Goal: Navigation & Orientation: Find specific page/section

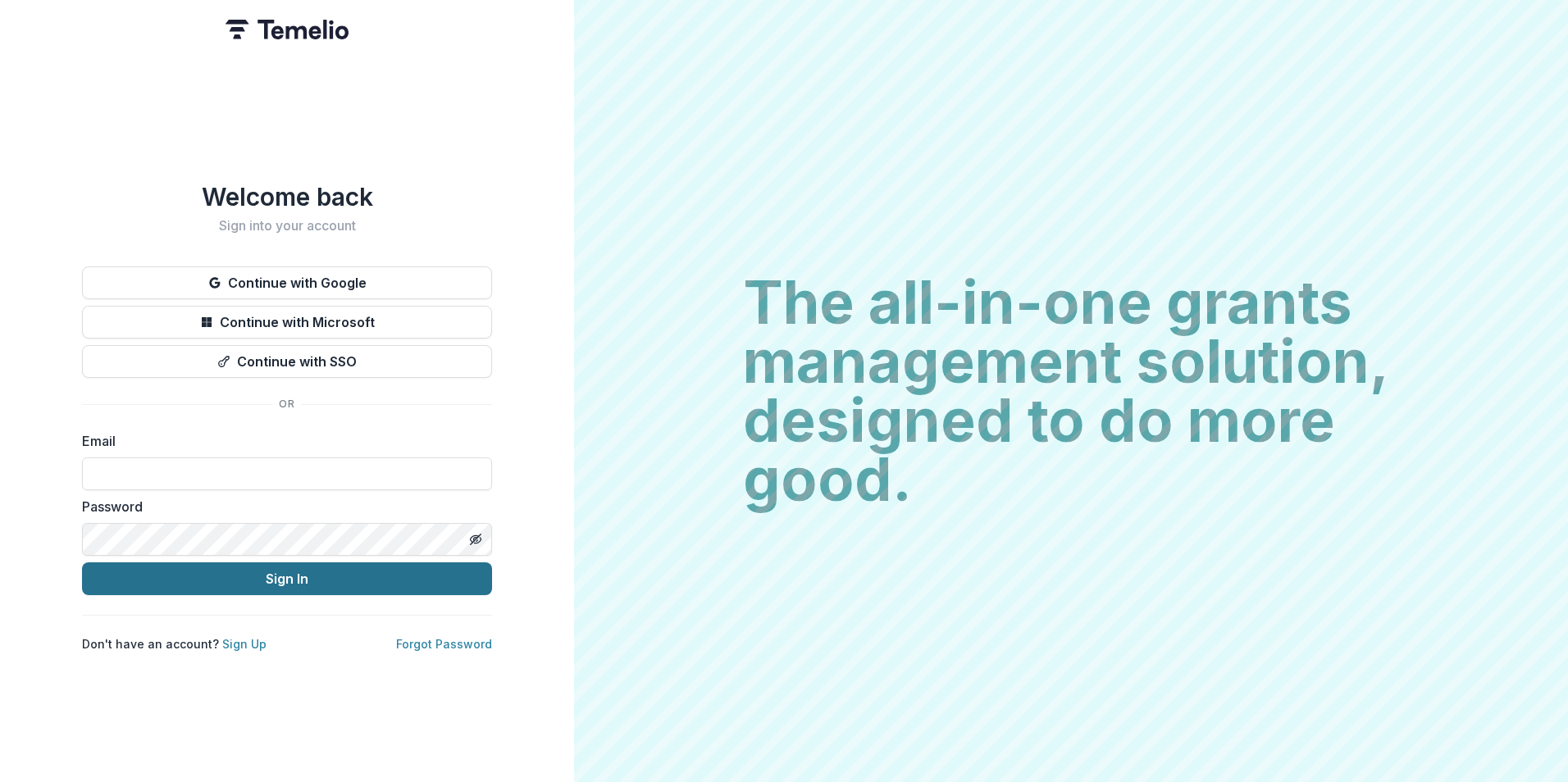
type input "**********"
click at [266, 582] on button "Sign In" at bounding box center [287, 579] width 410 height 33
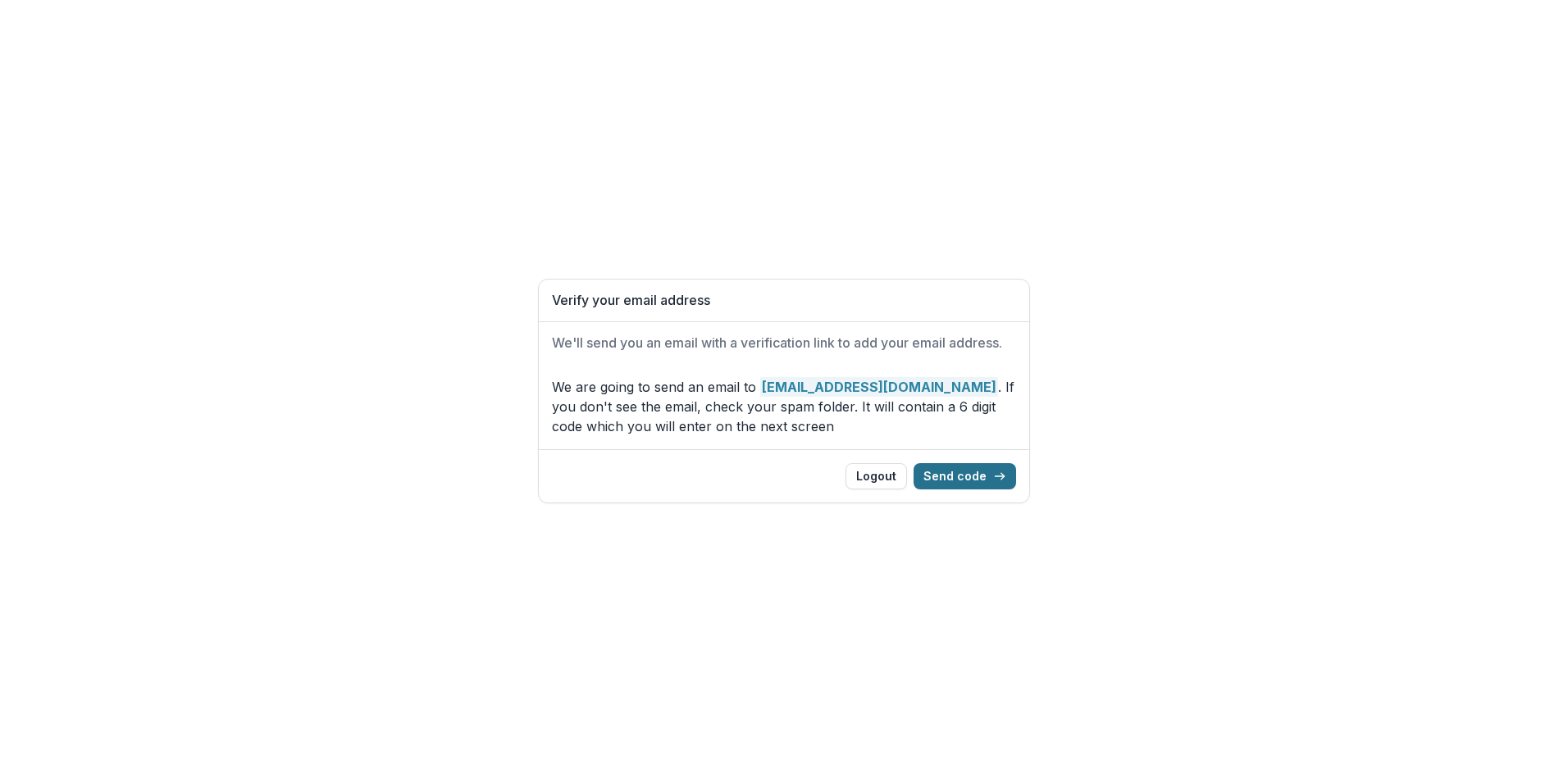
click at [953, 479] on button "Send code" at bounding box center [965, 476] width 103 height 26
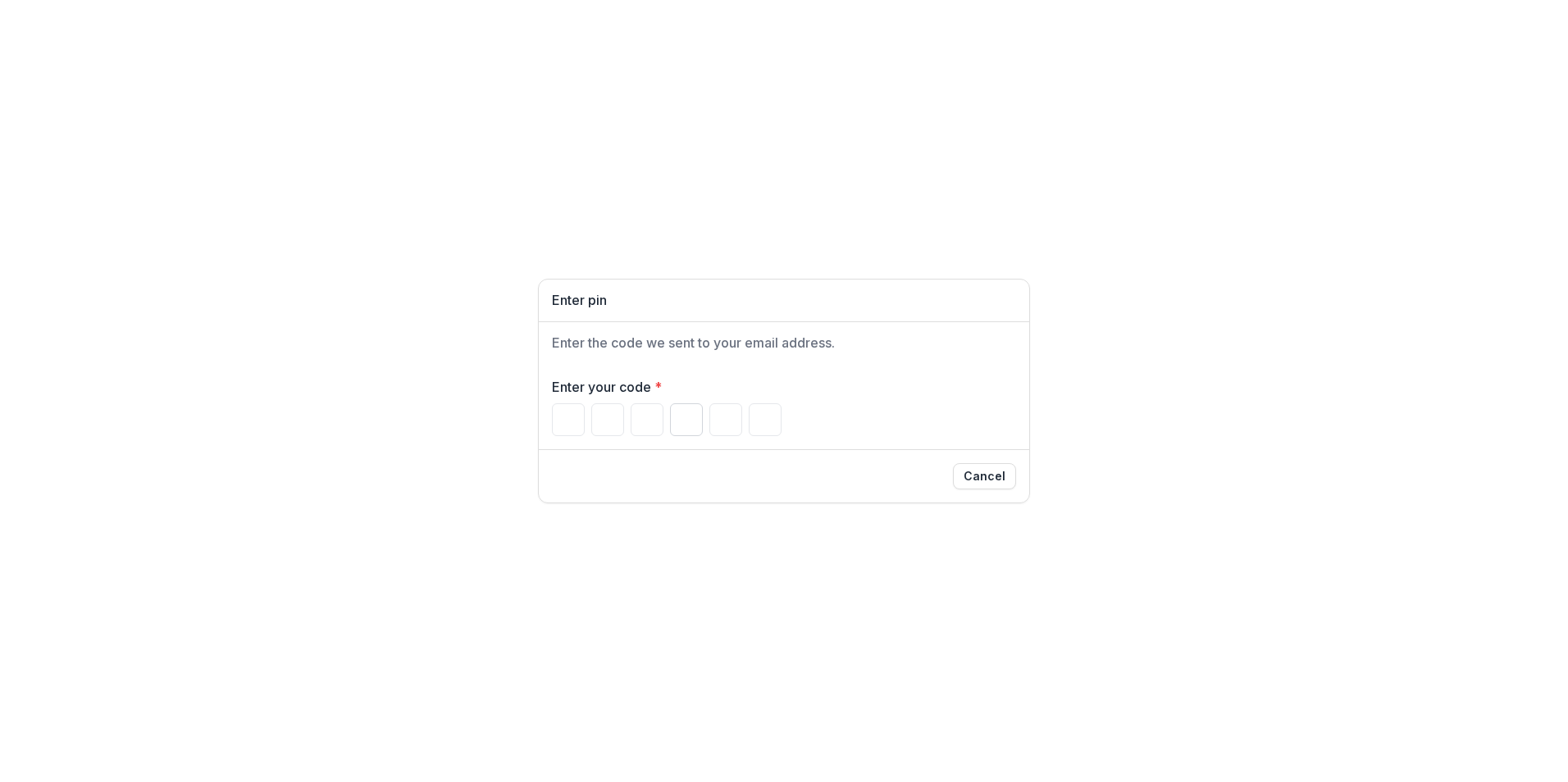
drag, startPoint x: 563, startPoint y: 416, endPoint x: 676, endPoint y: 411, distance: 113.1
click at [563, 416] on input "Please enter your pin code" at bounding box center [568, 420] width 33 height 33
type input "*"
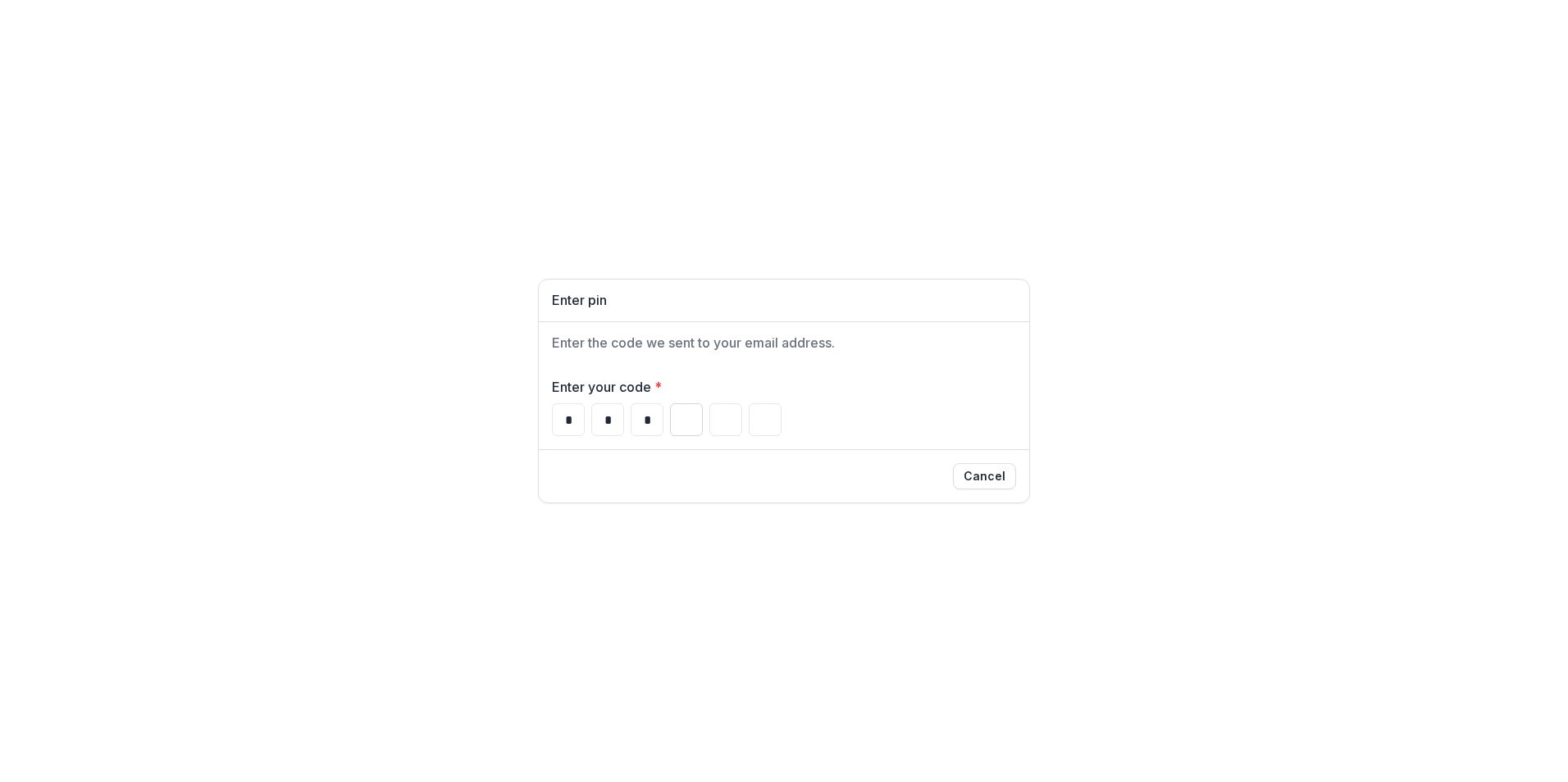
type input "*"
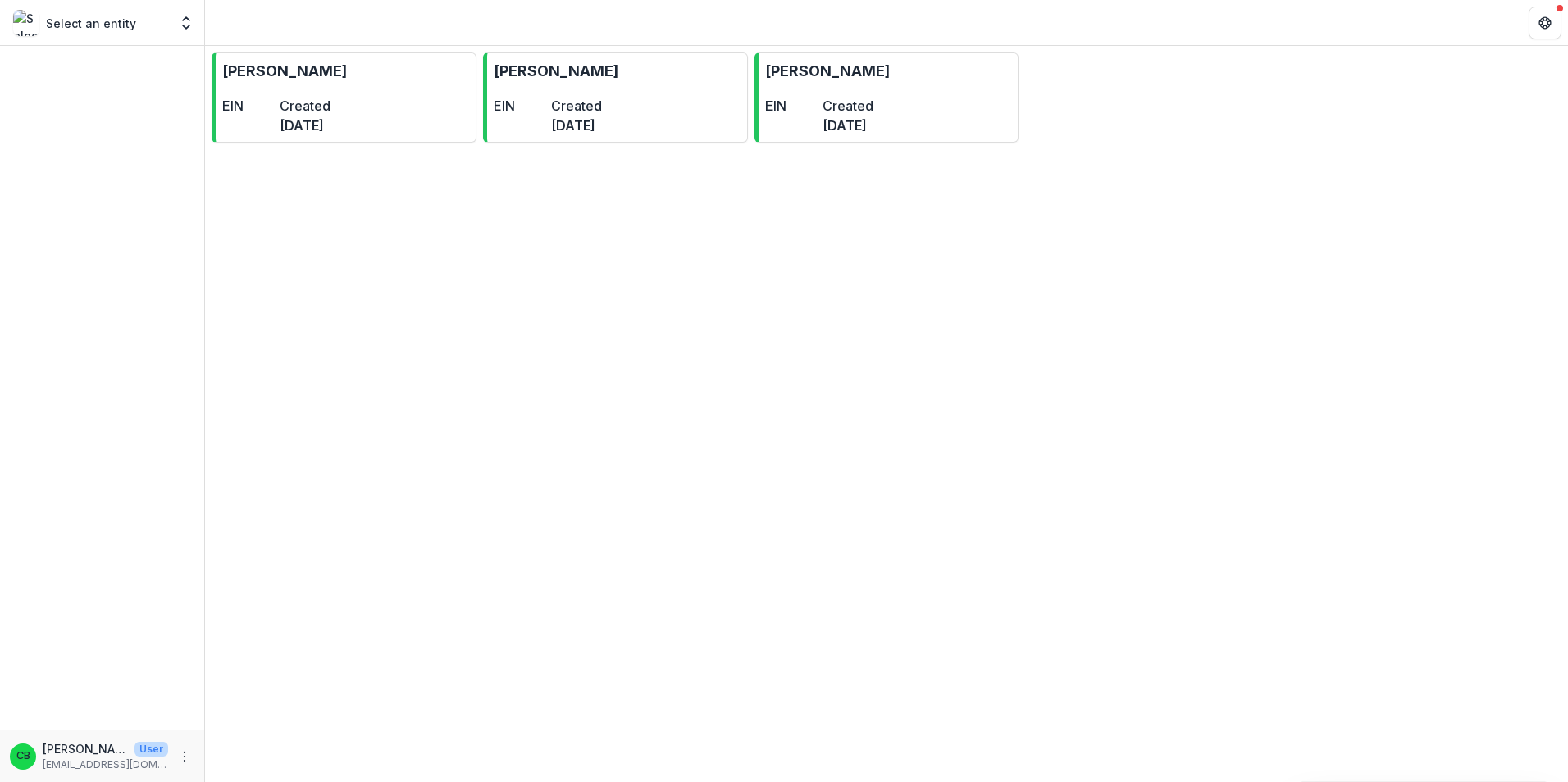
click at [149, 17] on div "Select an entity" at bounding box center [90, 23] width 155 height 26
click at [73, 26] on p "Select an entity" at bounding box center [91, 23] width 90 height 17
click at [330, 122] on dd "[DATE]" at bounding box center [305, 125] width 51 height 20
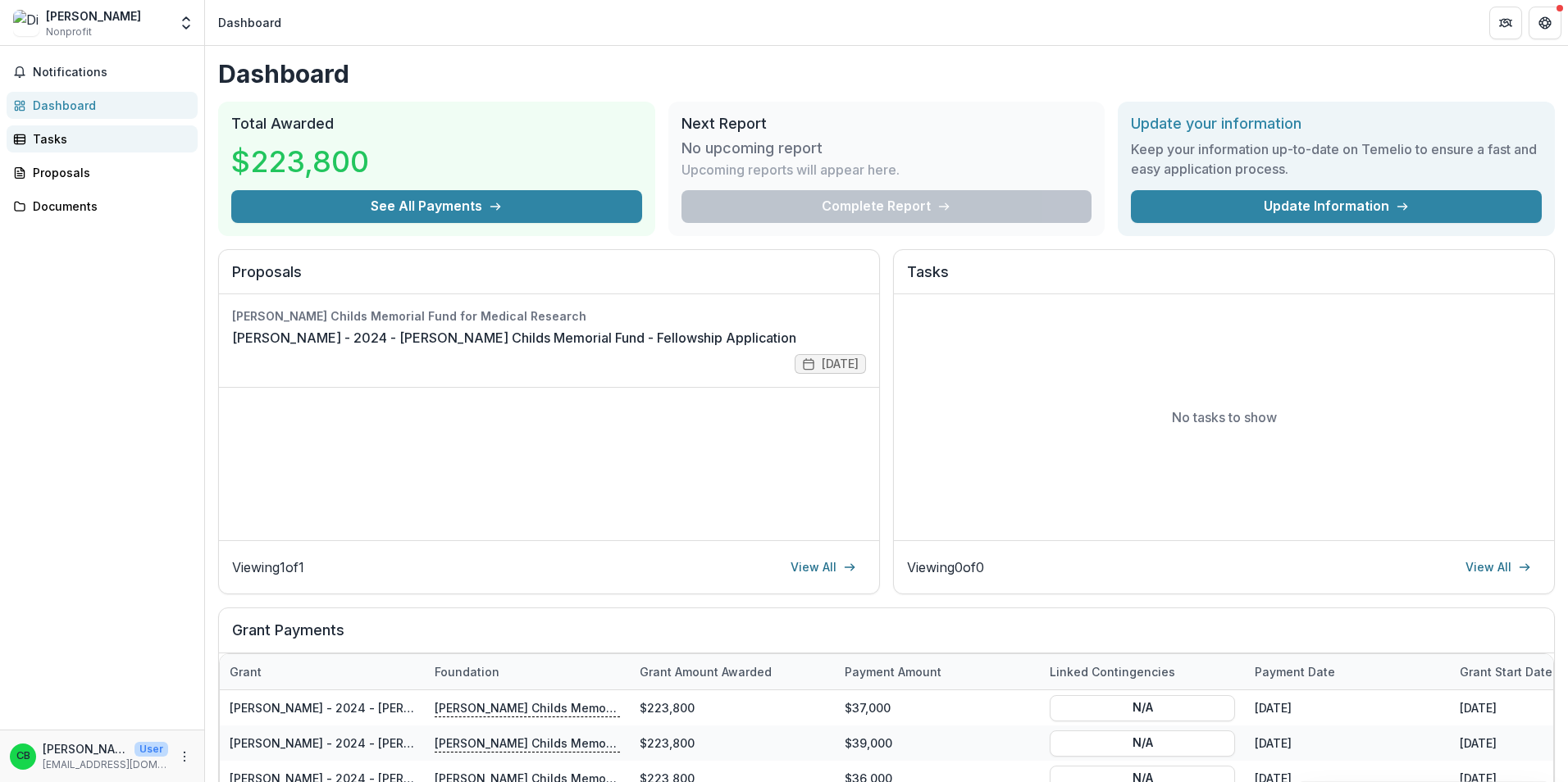
click at [49, 138] on div "Tasks" at bounding box center [108, 139] width 152 height 17
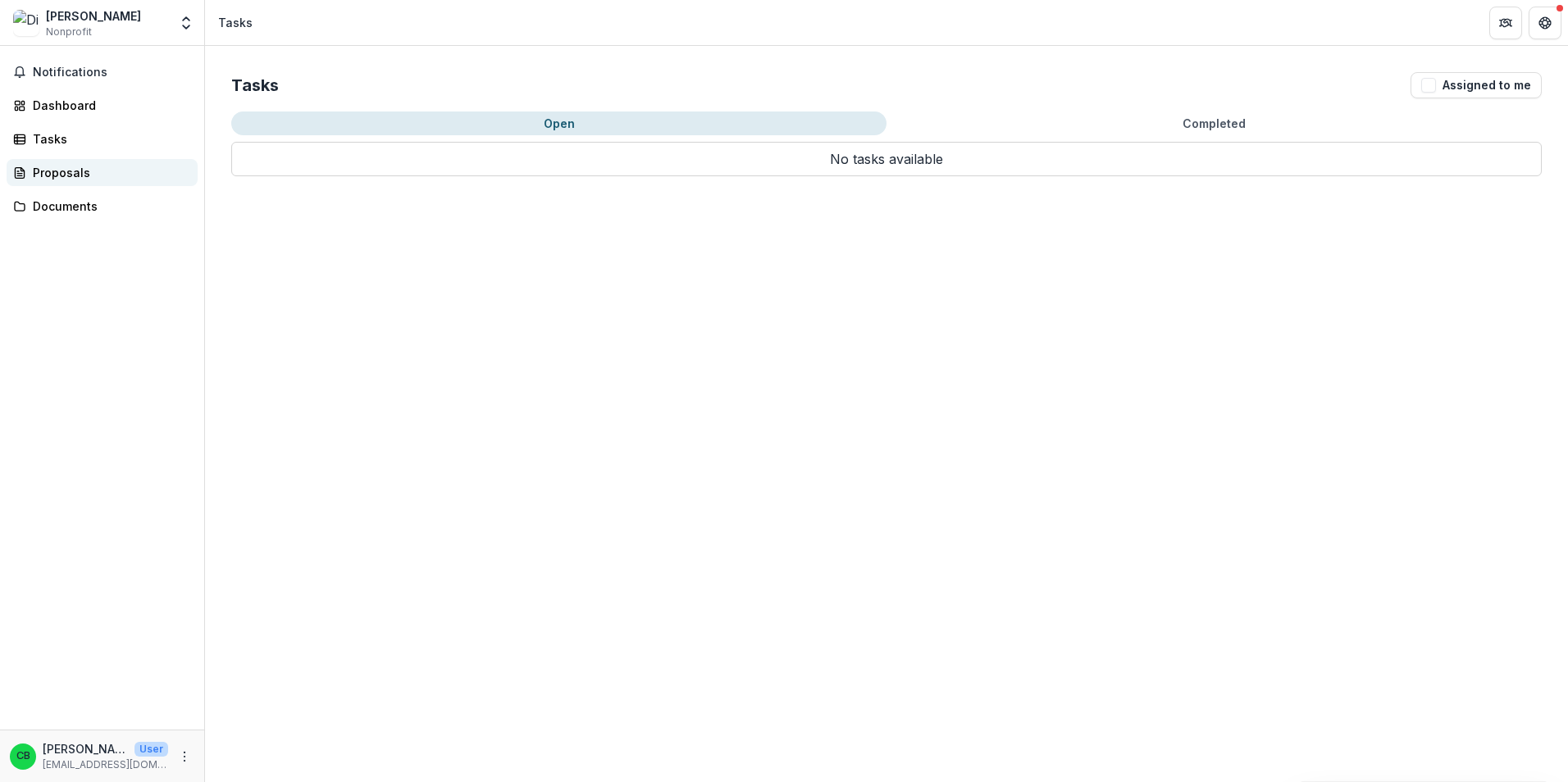
click at [55, 165] on div "Proposals" at bounding box center [108, 172] width 152 height 17
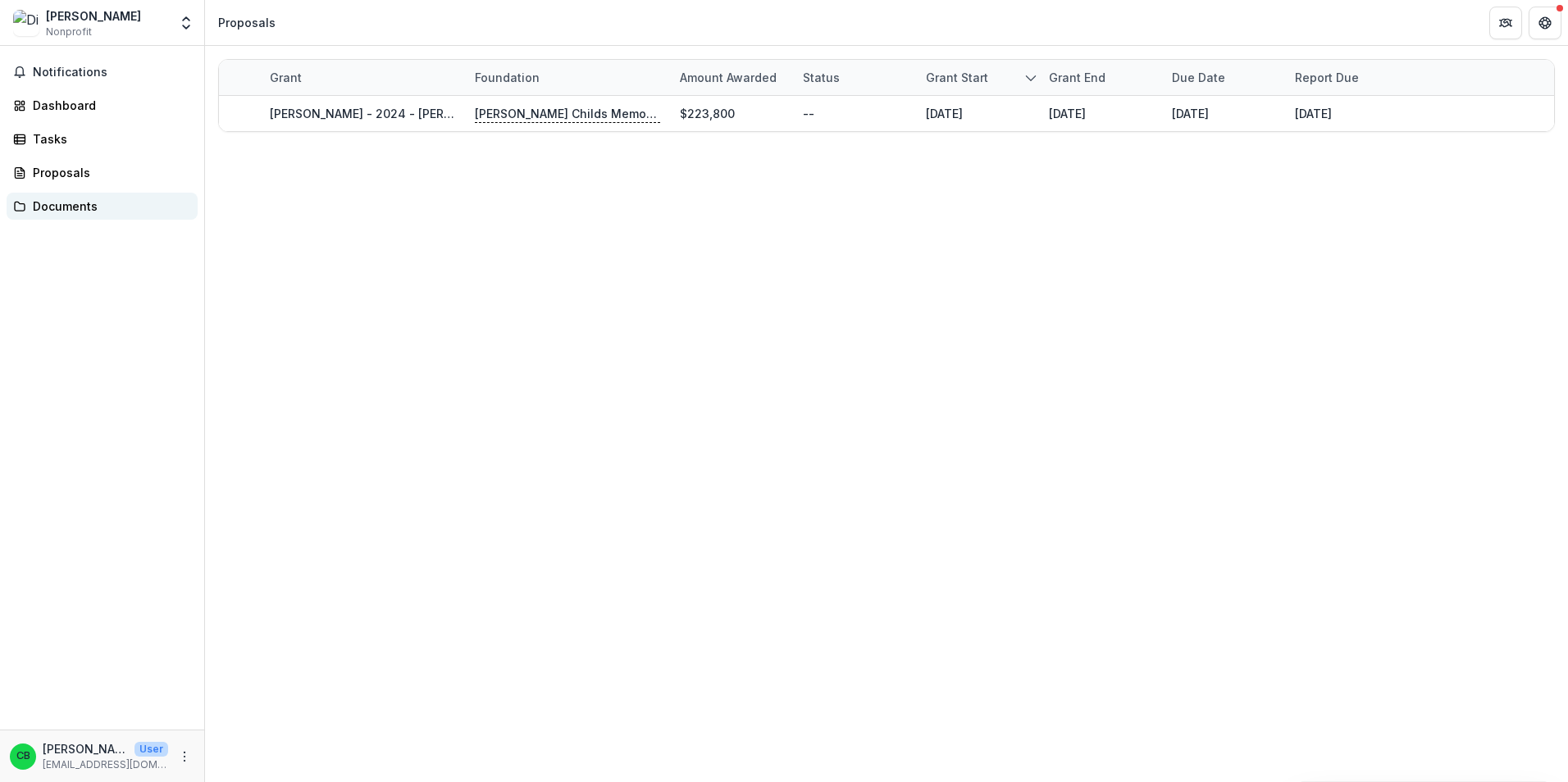
click at [39, 213] on div "Documents" at bounding box center [108, 206] width 152 height 17
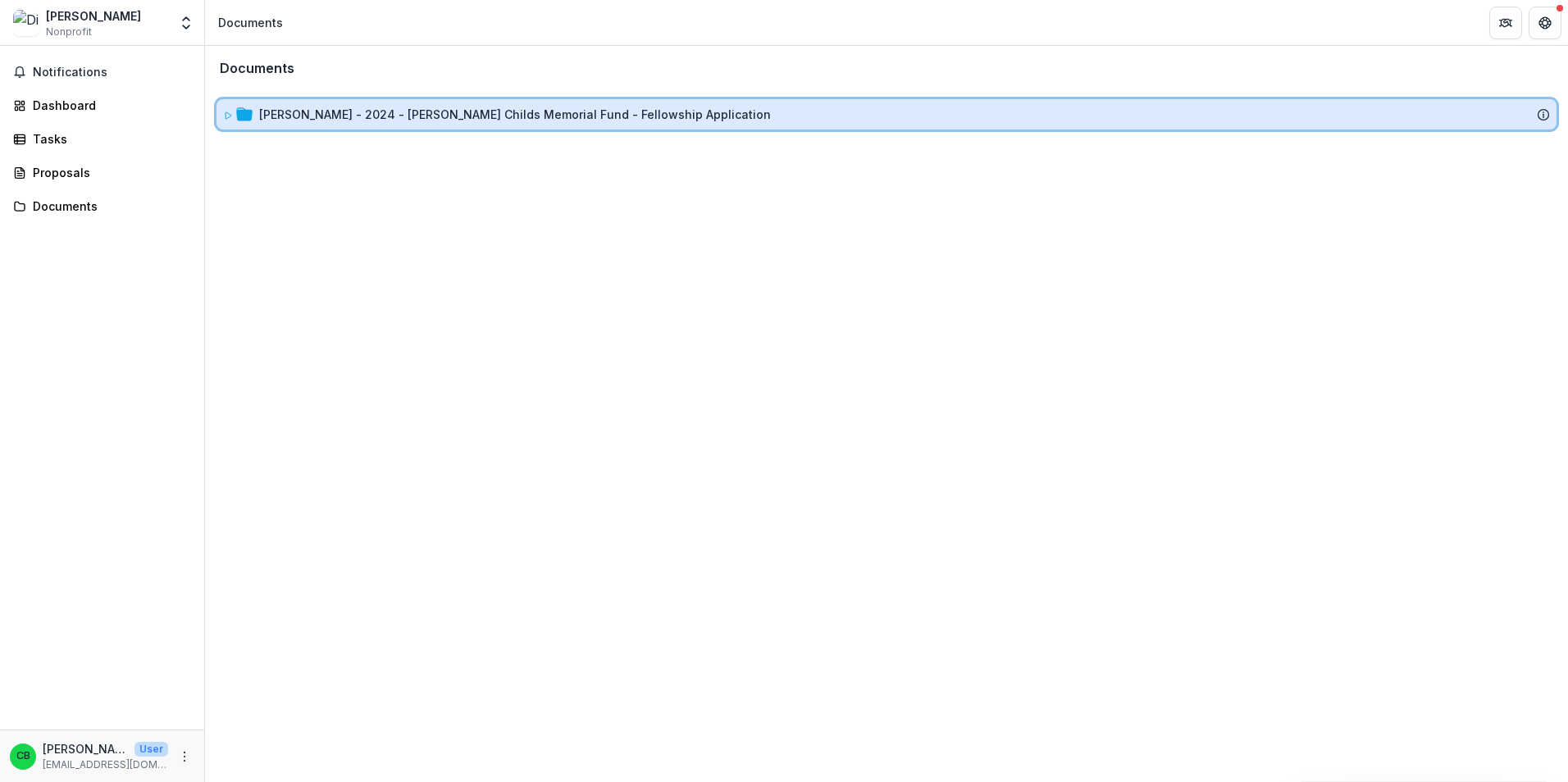
click at [222, 122] on div "[PERSON_NAME] - 2024 - [PERSON_NAME] Childs Memorial Fund - Fellowship Applicat…" at bounding box center [887, 113] width 1339 height 30
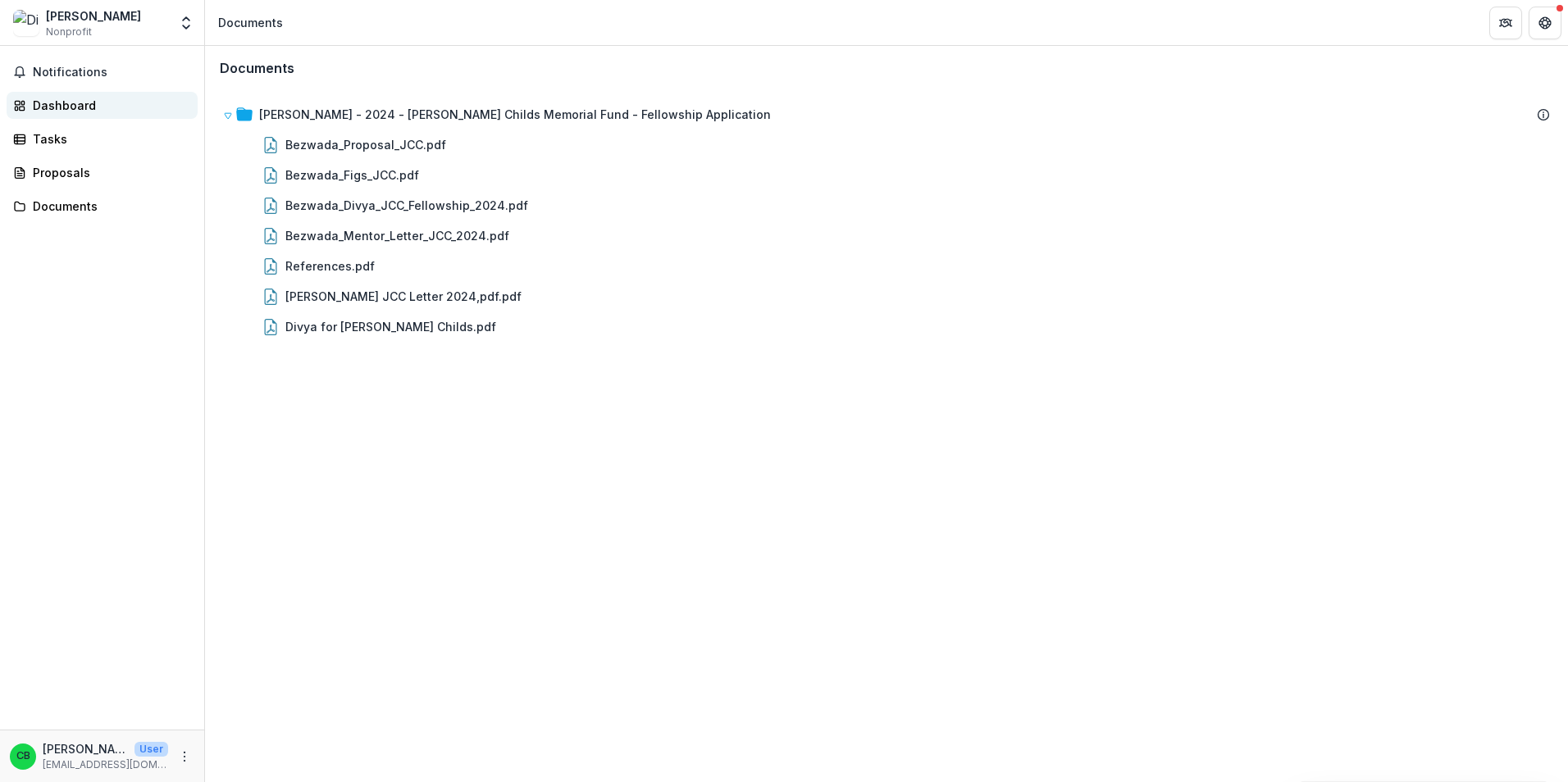
click at [78, 105] on div "Dashboard" at bounding box center [108, 105] width 152 height 17
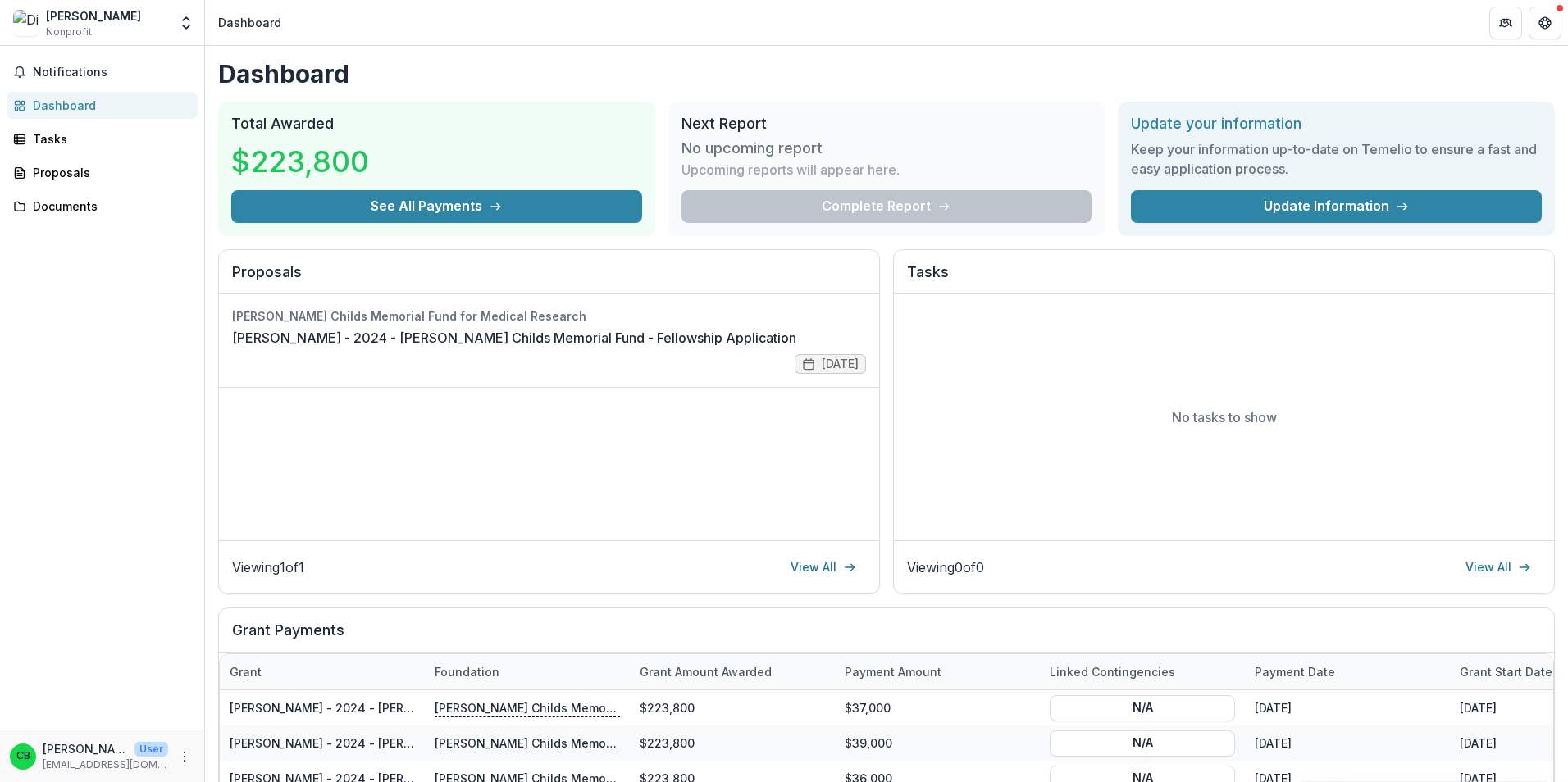
click at [919, 205] on div "Complete Report" at bounding box center [887, 207] width 411 height 33
click at [75, 81] on button "Notifications" at bounding box center [102, 72] width 191 height 26
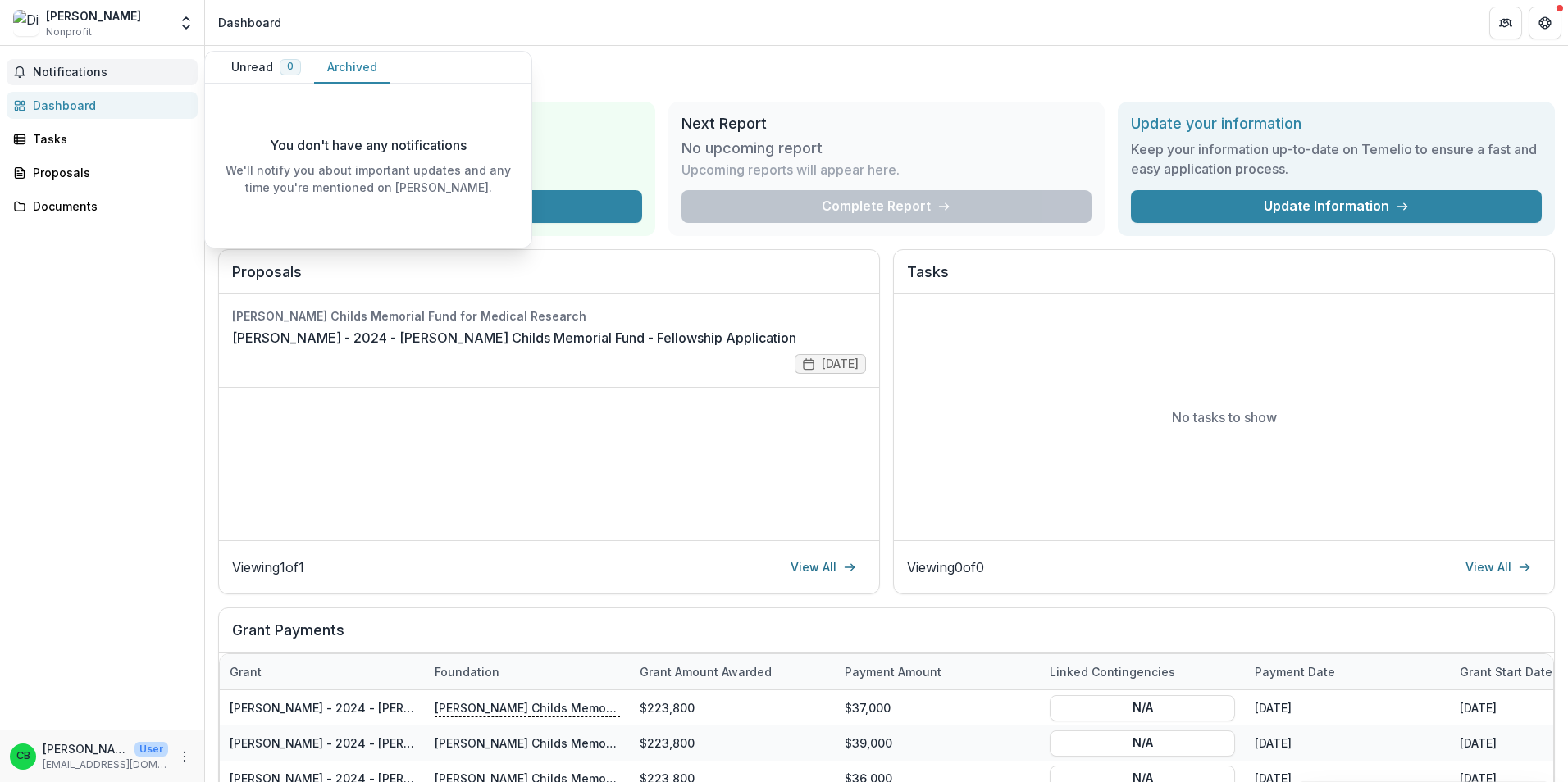
click at [361, 64] on button "Archived" at bounding box center [352, 67] width 76 height 32
click at [74, 71] on span "Notifications" at bounding box center [112, 72] width 158 height 14
